Goal: Information Seeking & Learning: Learn about a topic

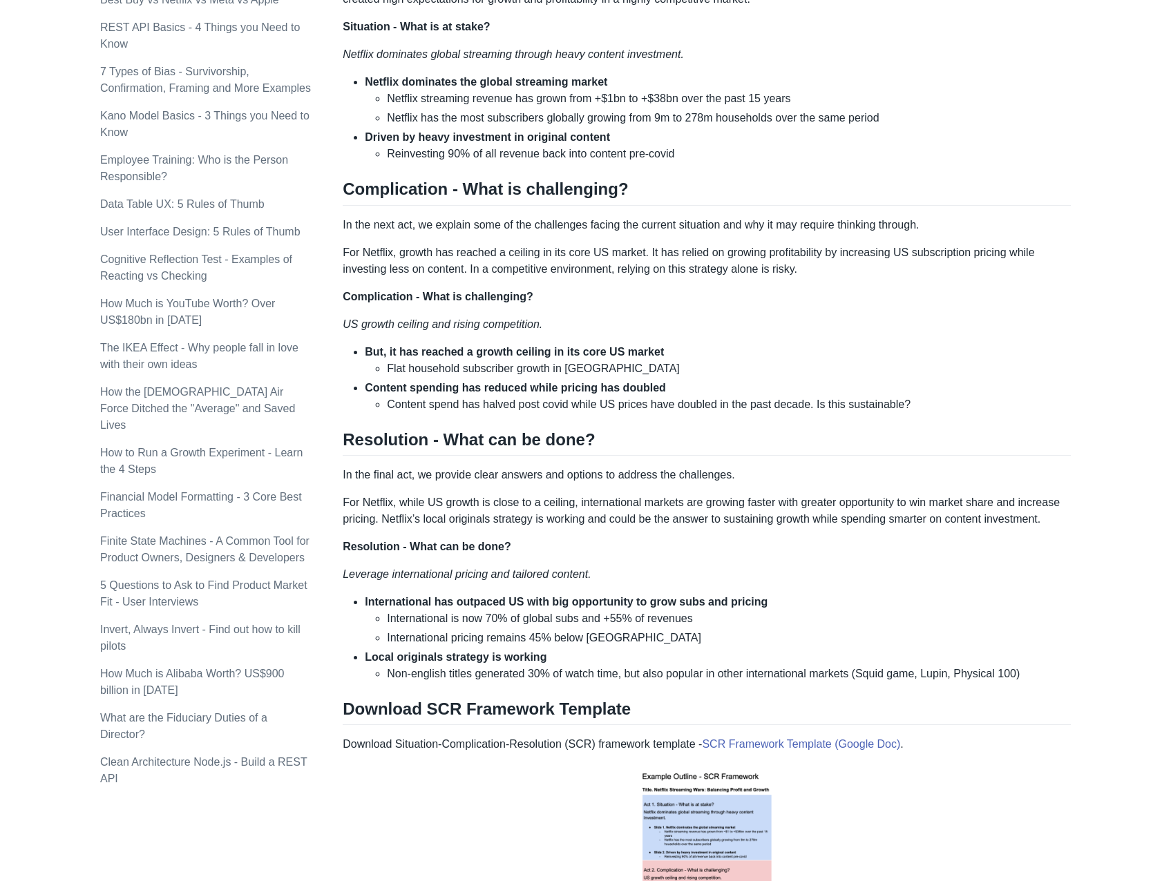
scroll to position [1450, 0]
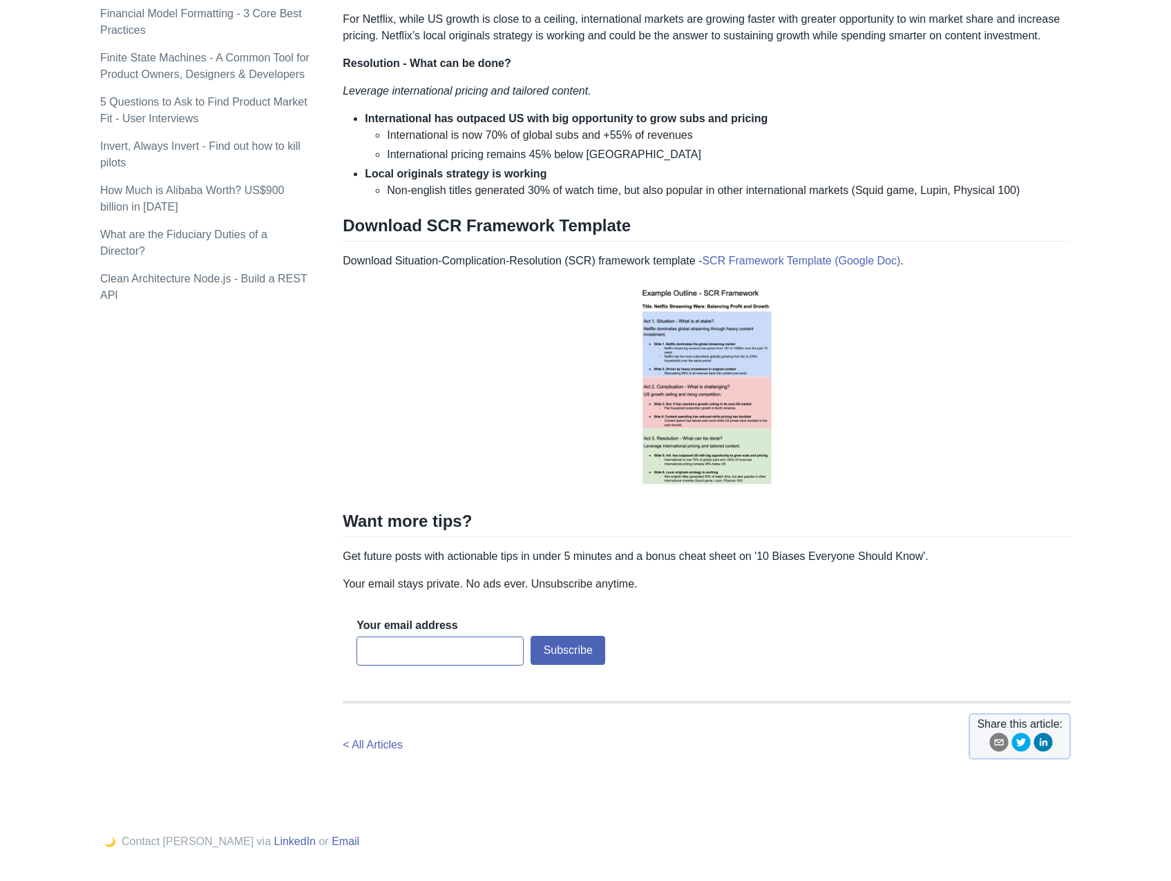
click at [688, 375] on img at bounding box center [706, 387] width 177 height 214
click at [718, 343] on img at bounding box center [706, 387] width 177 height 214
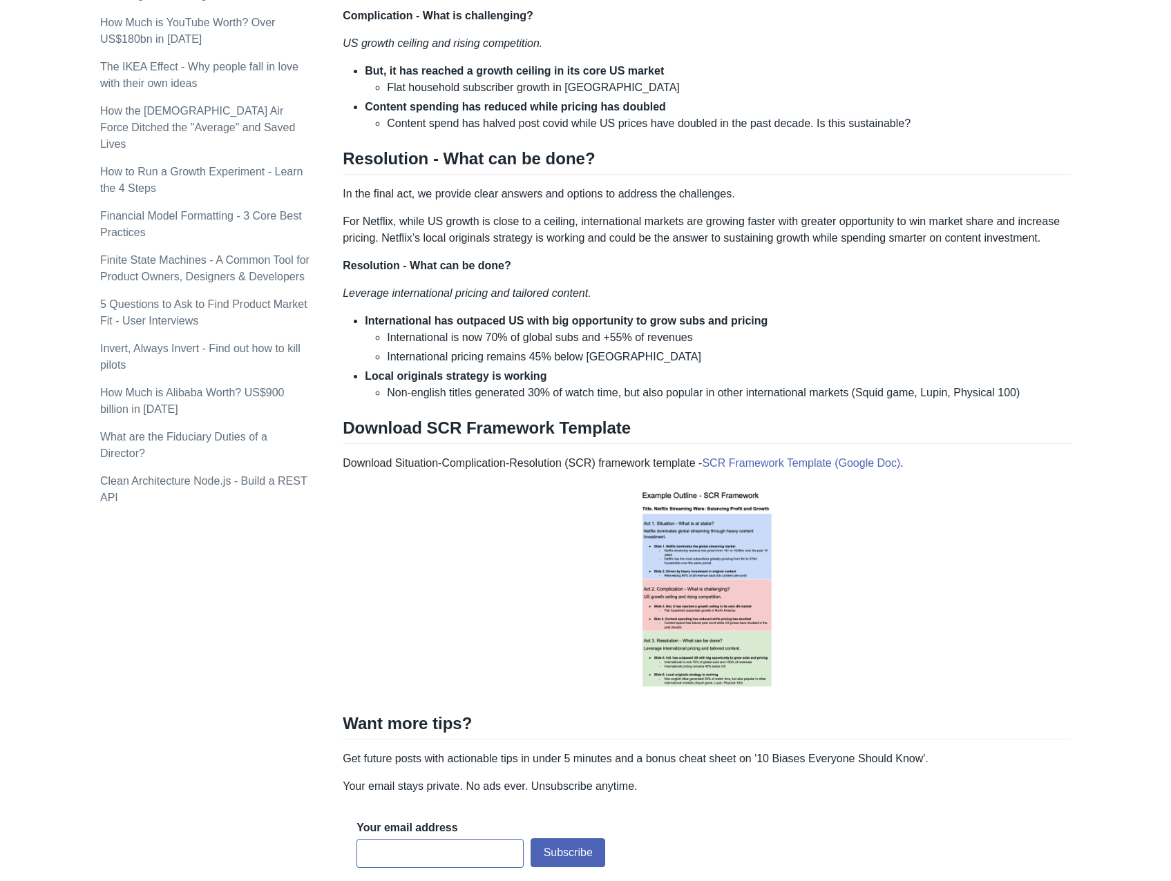
scroll to position [1077, 0]
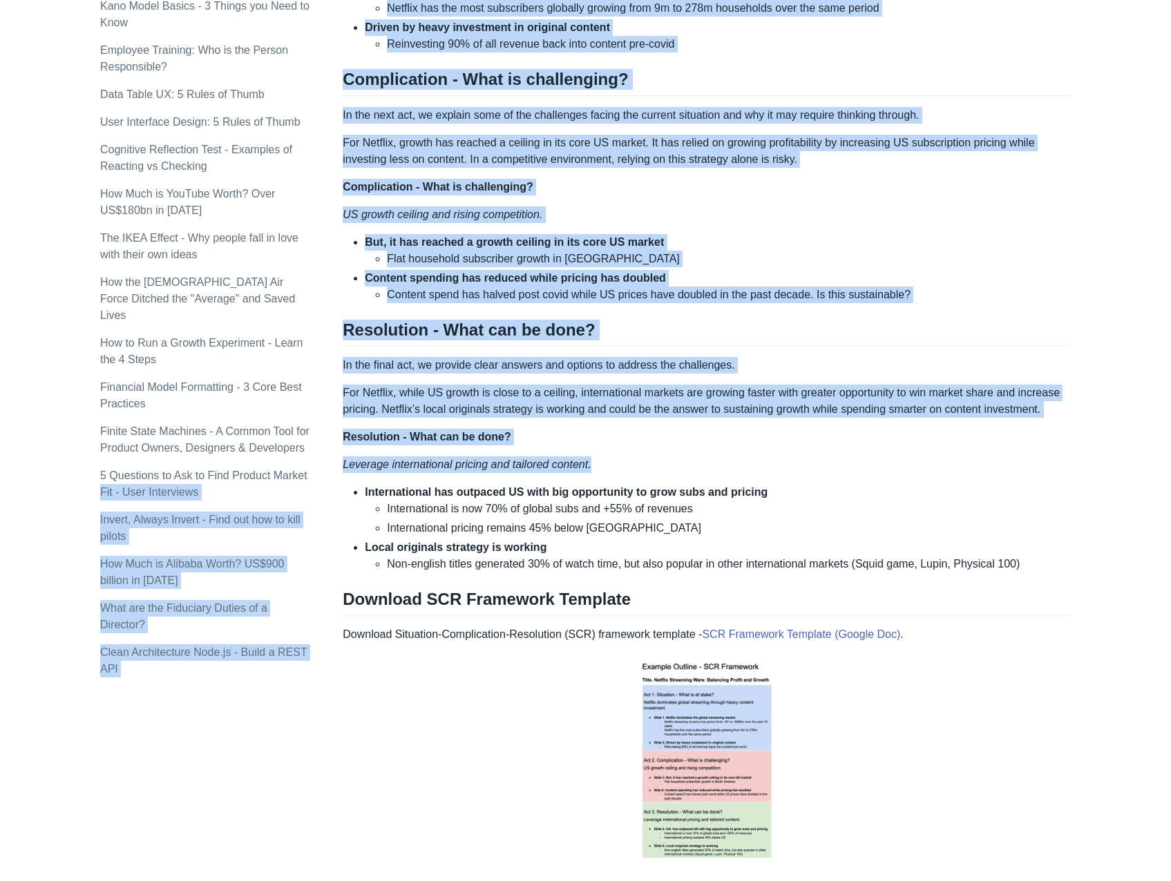
drag, startPoint x: 340, startPoint y: 462, endPoint x: 470, endPoint y: 479, distance: 131.0
click at [470, 479] on div "Topics product (28) finance (28) management (23) engineering (14) marketing (10…" at bounding box center [585, 72] width 970 height 2131
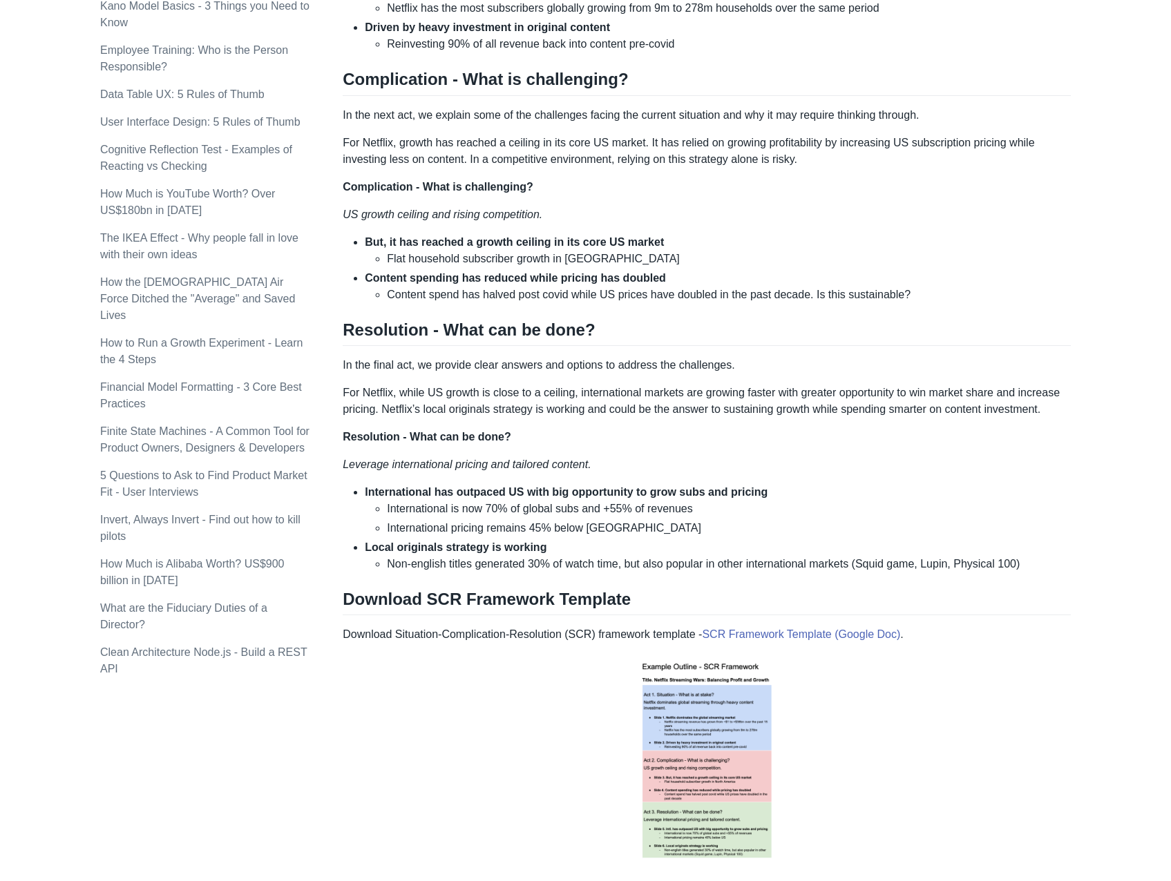
drag, startPoint x: 470, startPoint y: 479, endPoint x: 486, endPoint y: 500, distance: 26.5
click at [486, 501] on li "International is now 70% of global subs and +55% of revenues" at bounding box center [729, 509] width 684 height 17
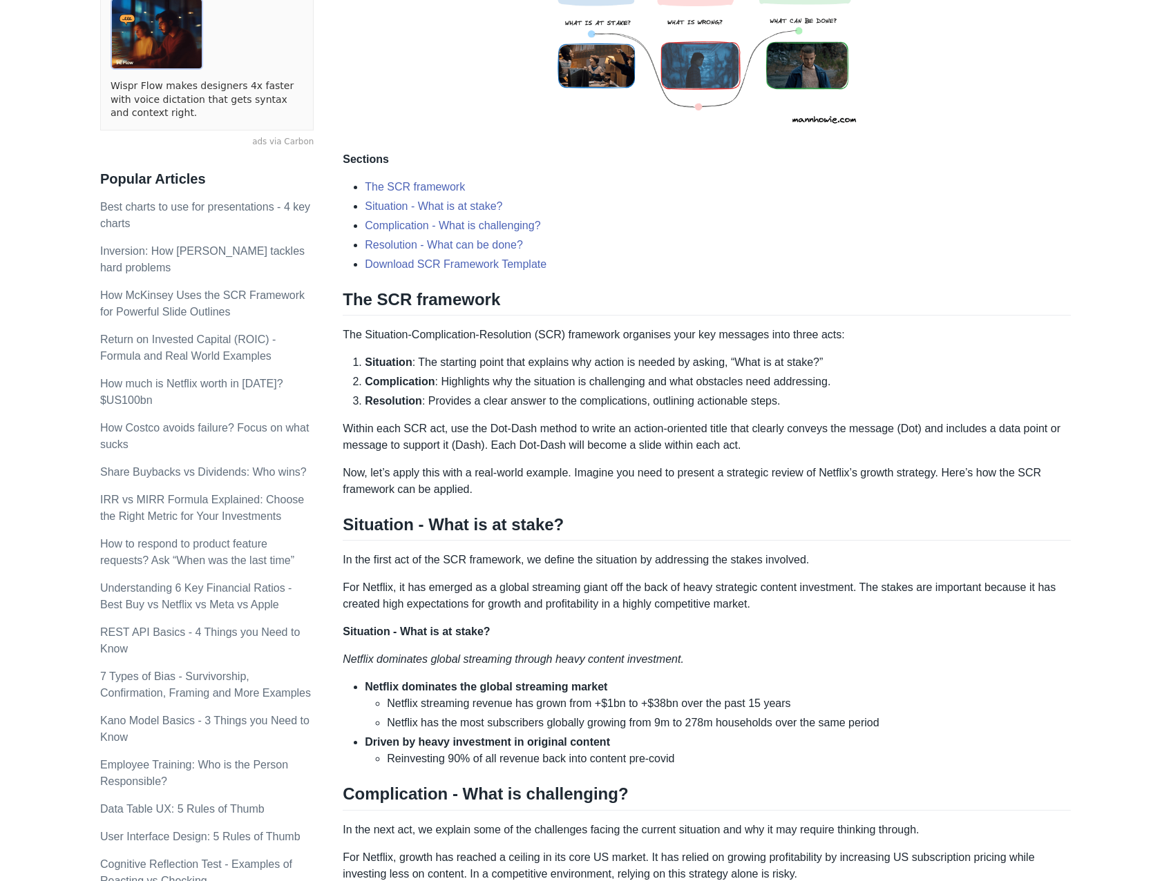
scroll to position [386, 0]
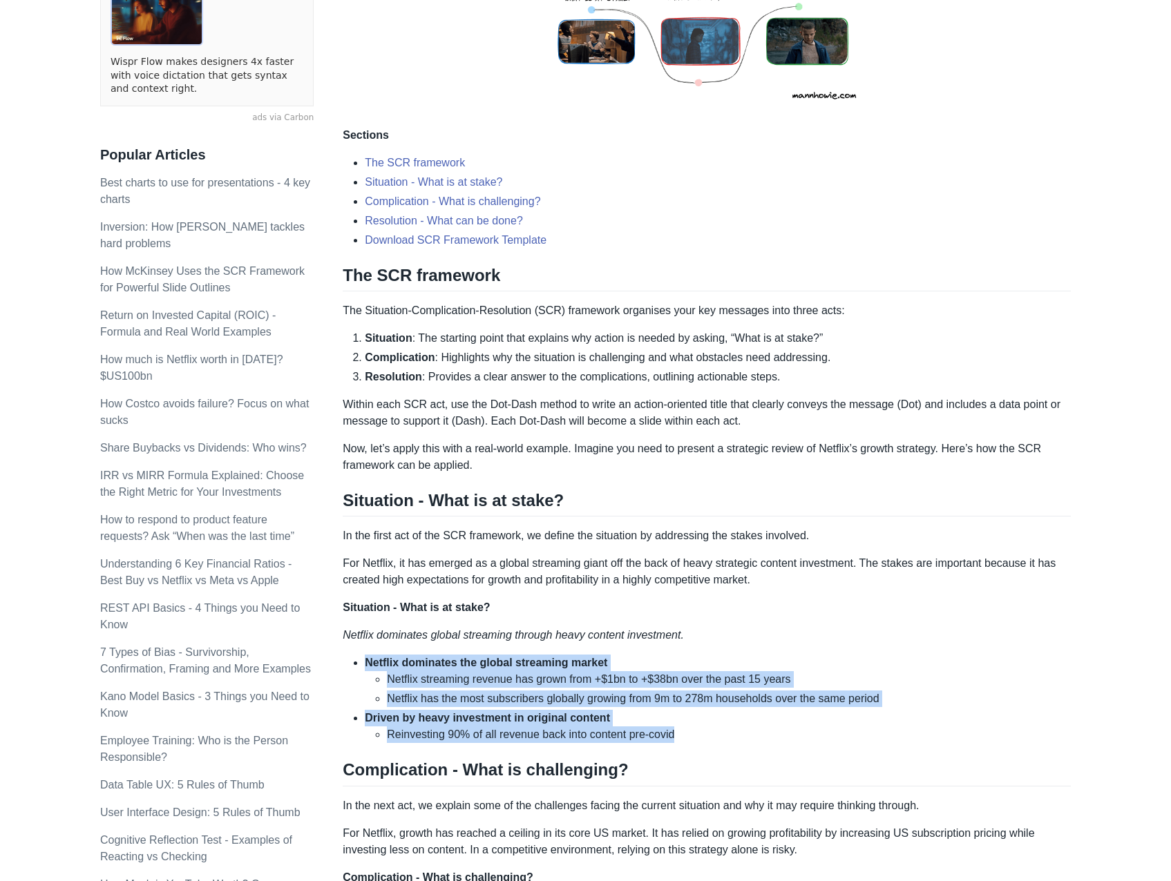
drag, startPoint x: 363, startPoint y: 655, endPoint x: 680, endPoint y: 736, distance: 327.8
click at [680, 736] on ul "Netflix dominates the global streaming market Netflix streaming revenue has gro…" at bounding box center [707, 699] width 728 height 88
copy ul "Netflix dominates the global streaming market Netflix streaming revenue has gro…"
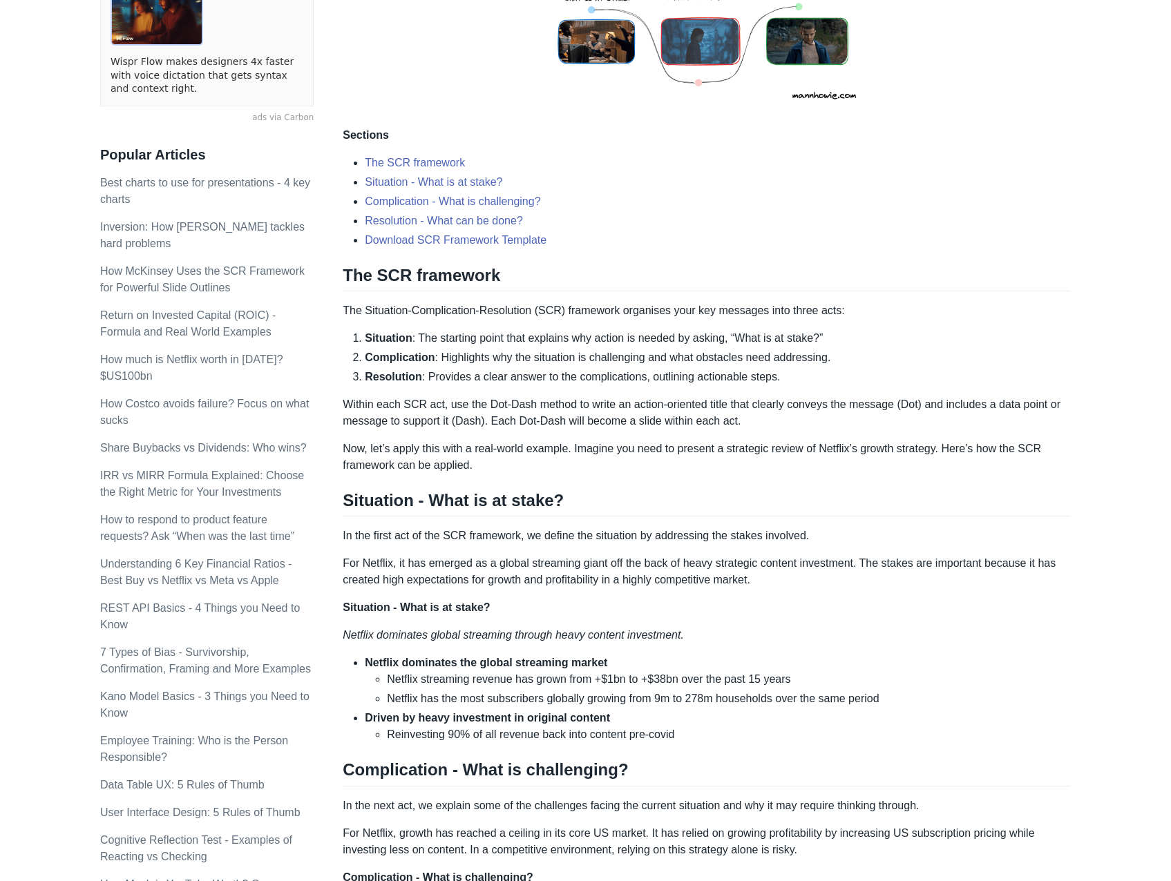
click at [702, 526] on div "Top consulting firms like McKinsey use the SCR (Situation-Complication-Resoluti…" at bounding box center [707, 694] width 728 height 1729
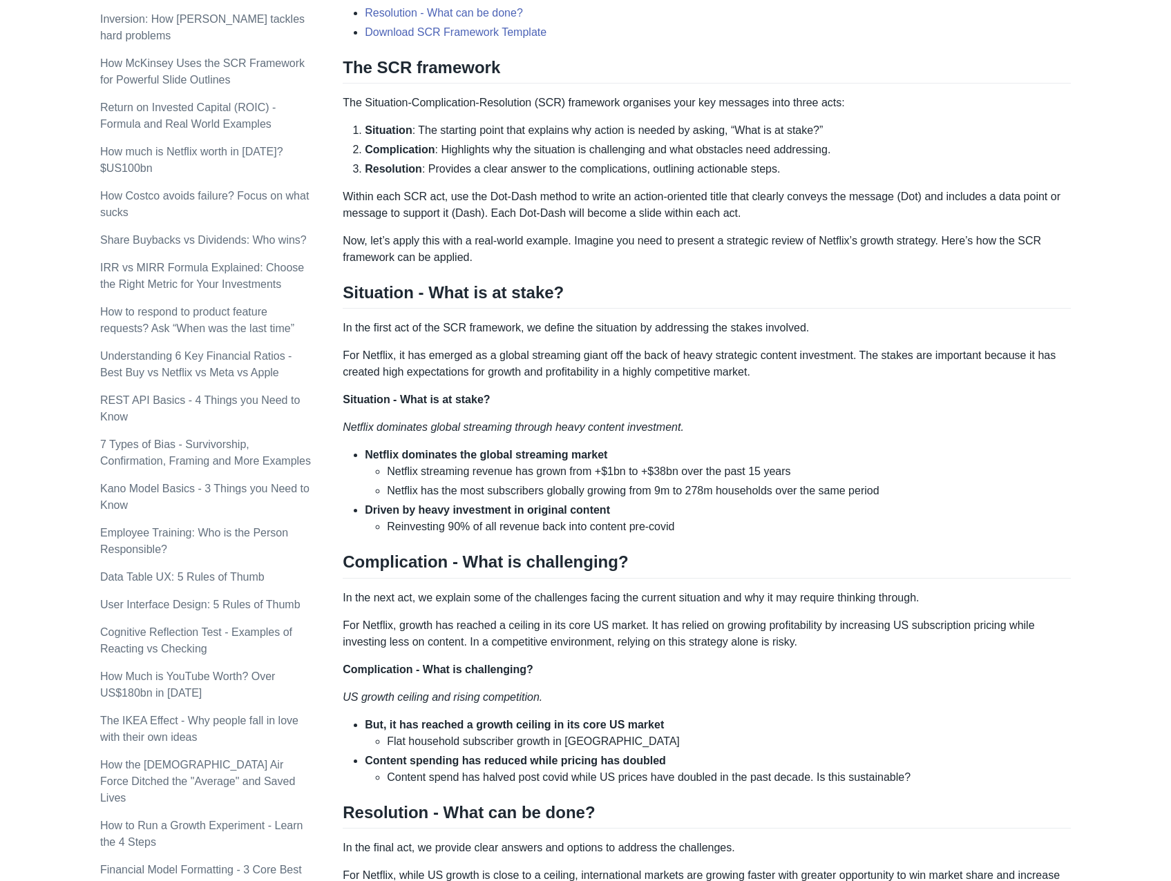
scroll to position [593, 0]
